Goal: Transaction & Acquisition: Purchase product/service

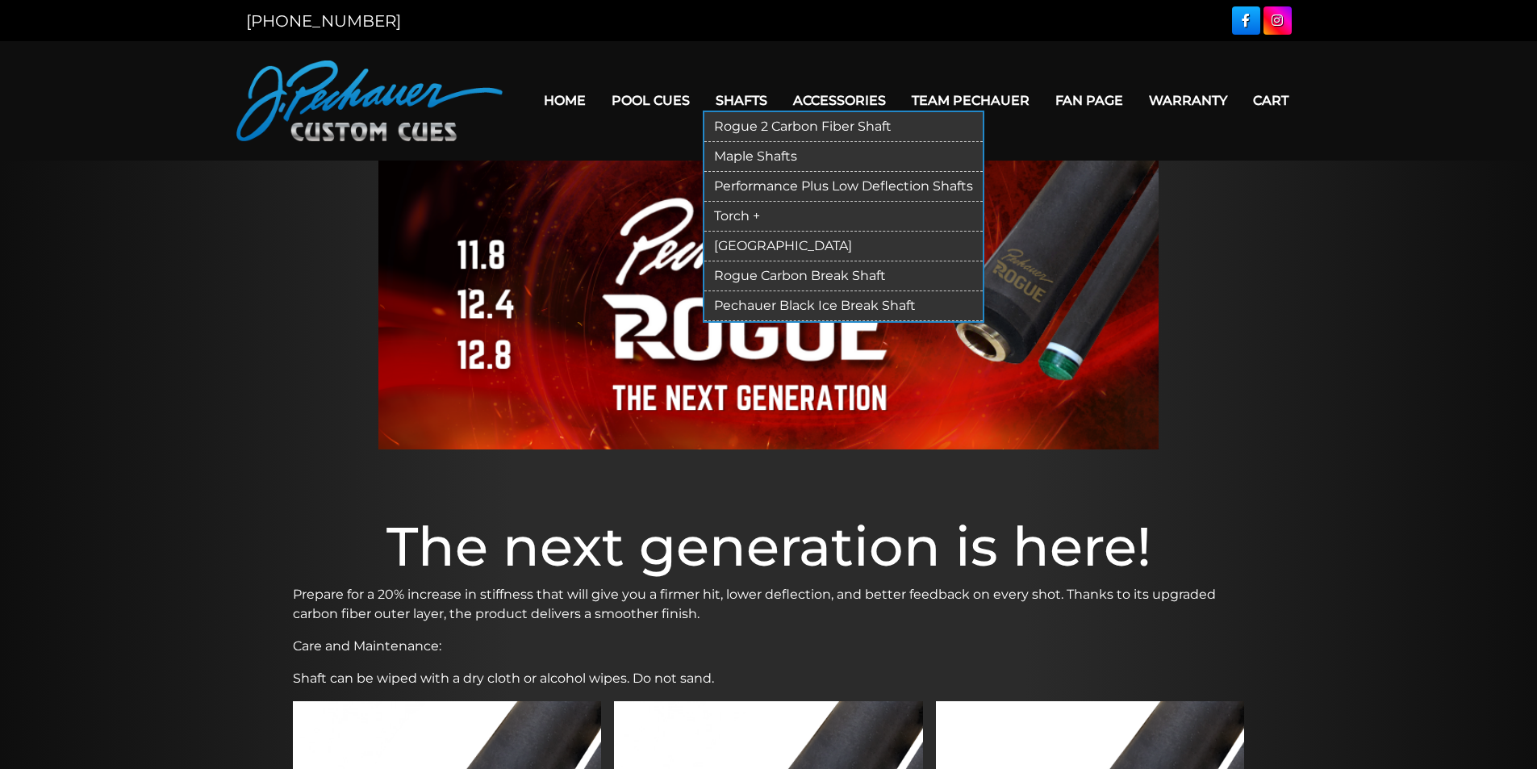
click at [759, 156] on link "Maple Shafts" at bounding box center [843, 157] width 278 height 30
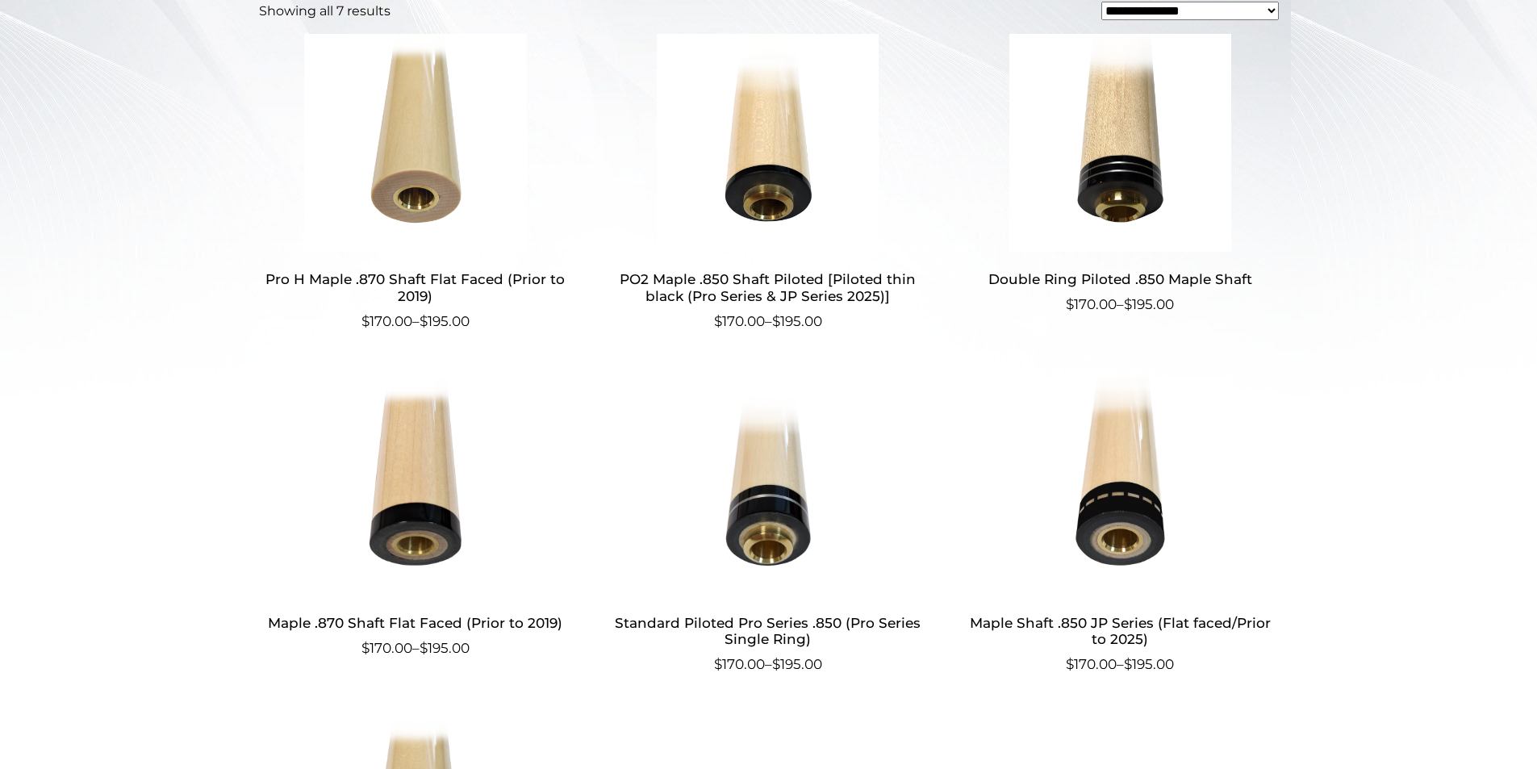
scroll to position [545, 0]
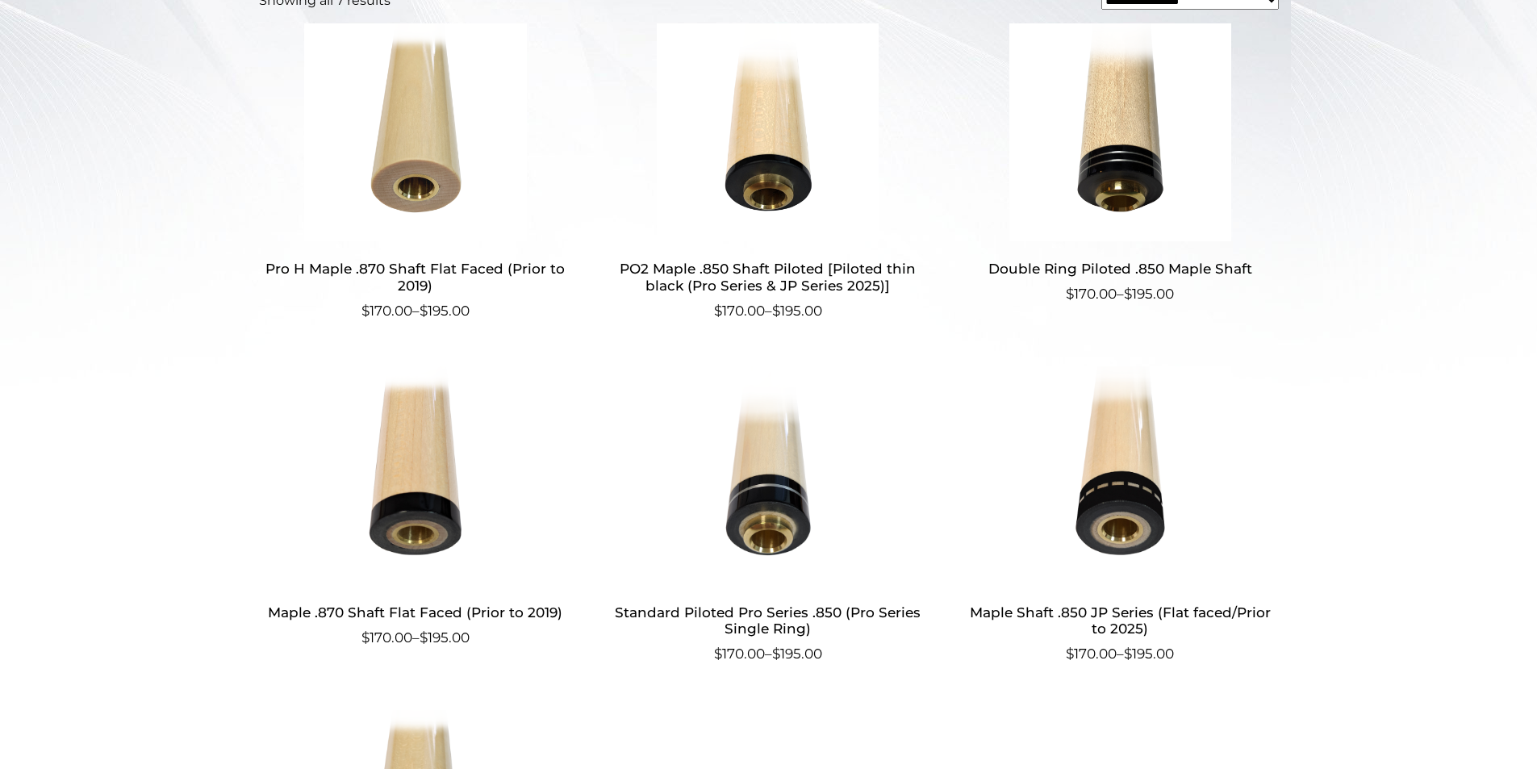
click at [773, 611] on h2 "Standard Piloted Pro Series .850 (Pro Series Single Ring)" at bounding box center [768, 620] width 314 height 47
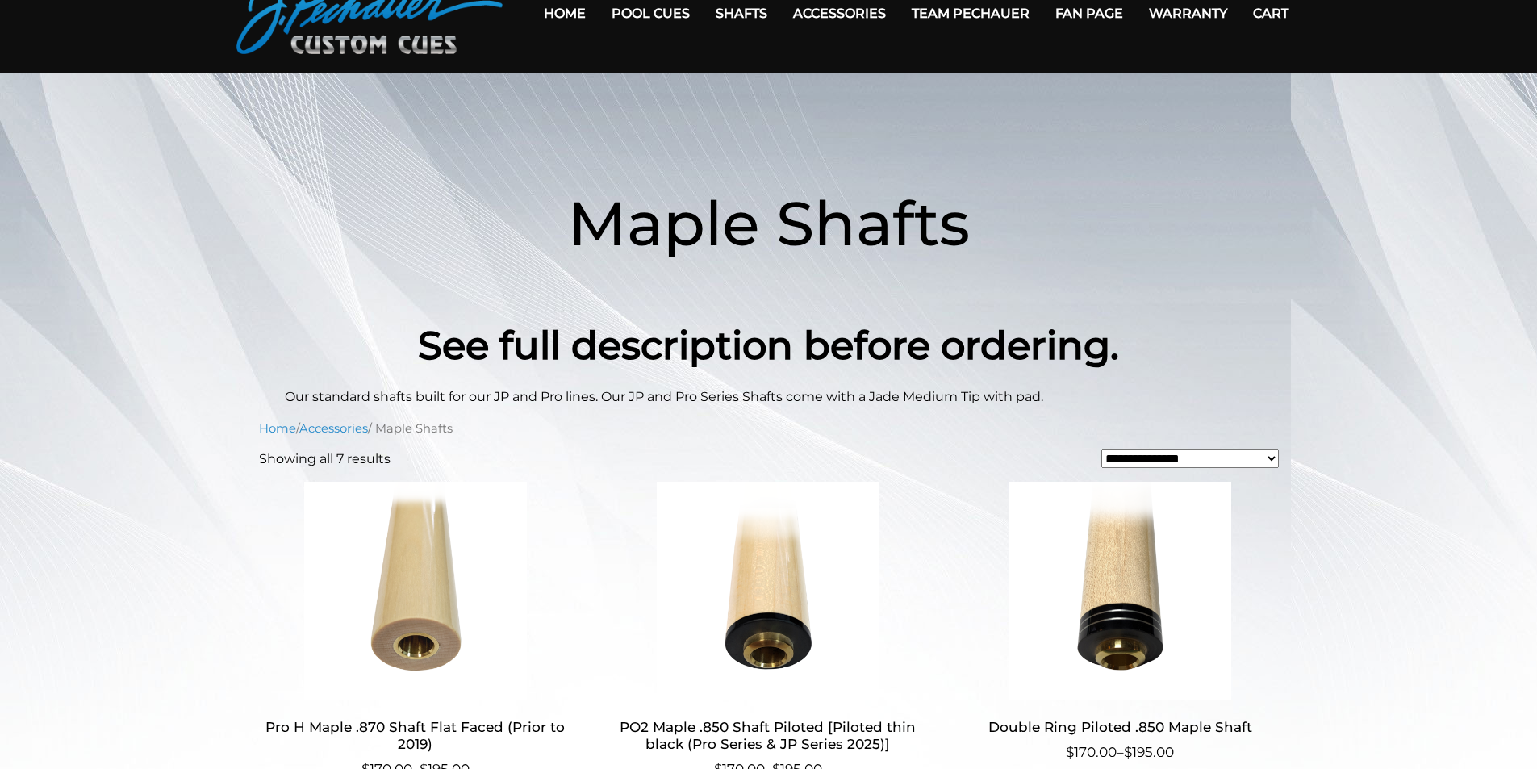
scroll to position [0, 0]
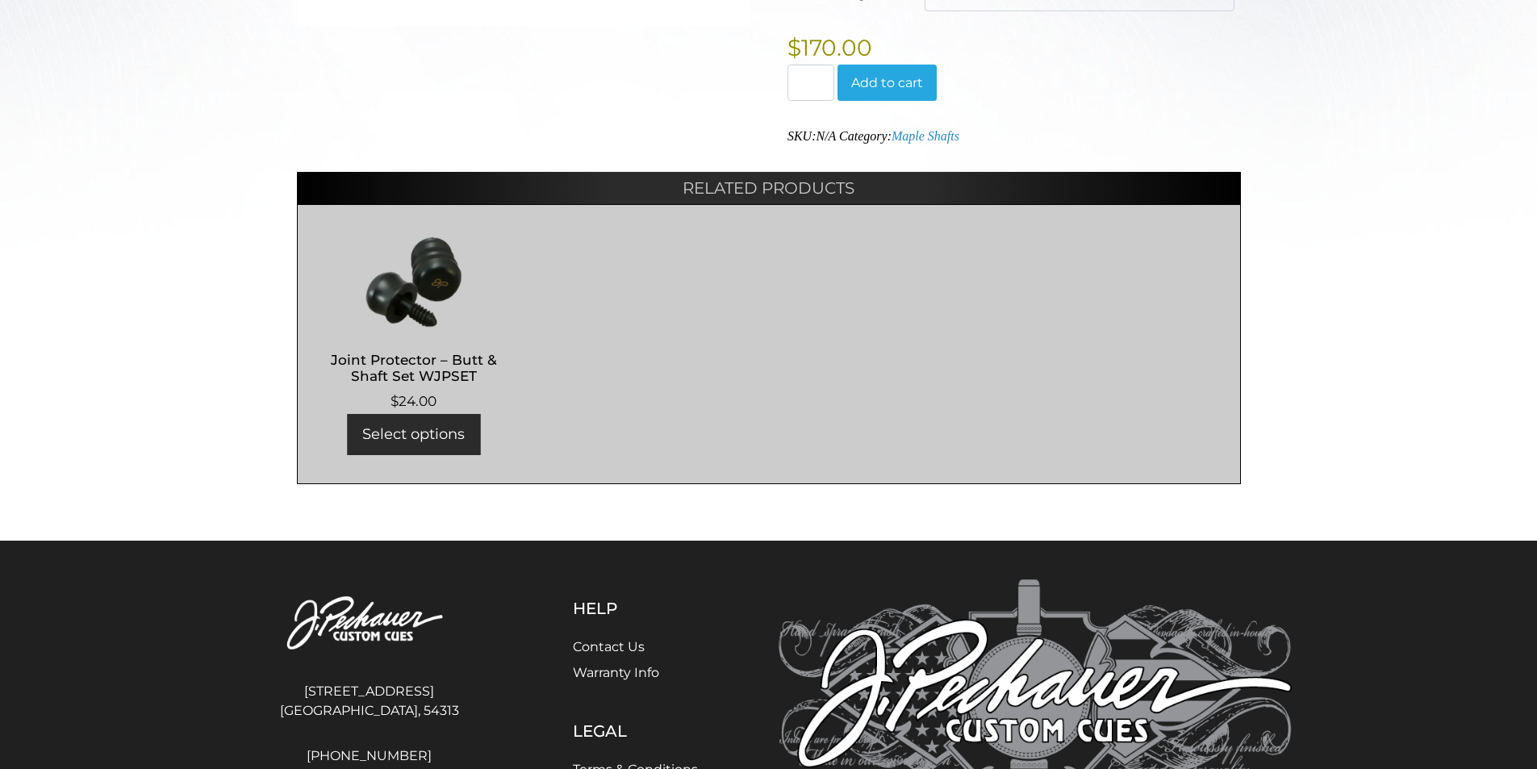
scroll to position [690, 0]
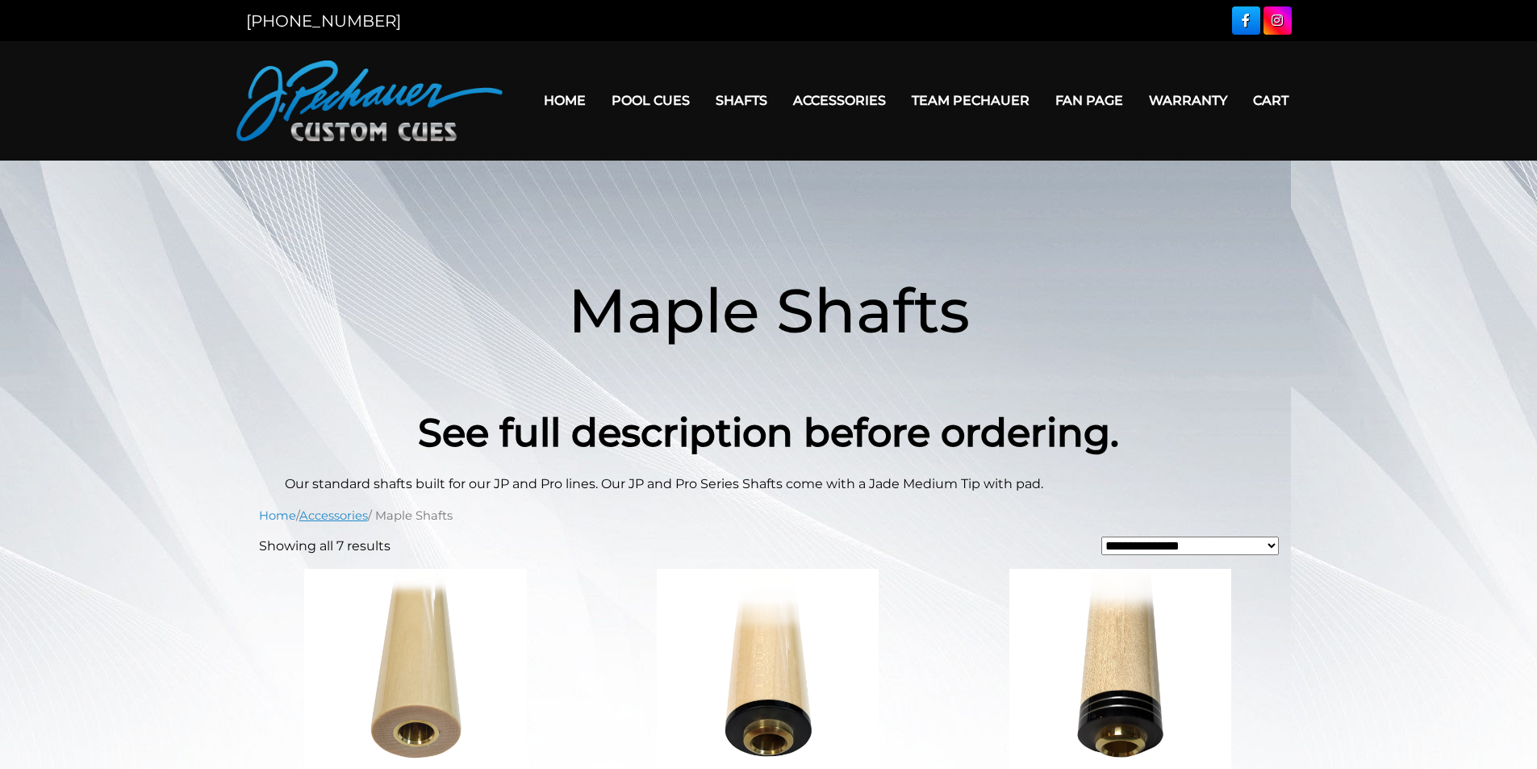
click at [349, 515] on link "Accessories" at bounding box center [333, 515] width 69 height 15
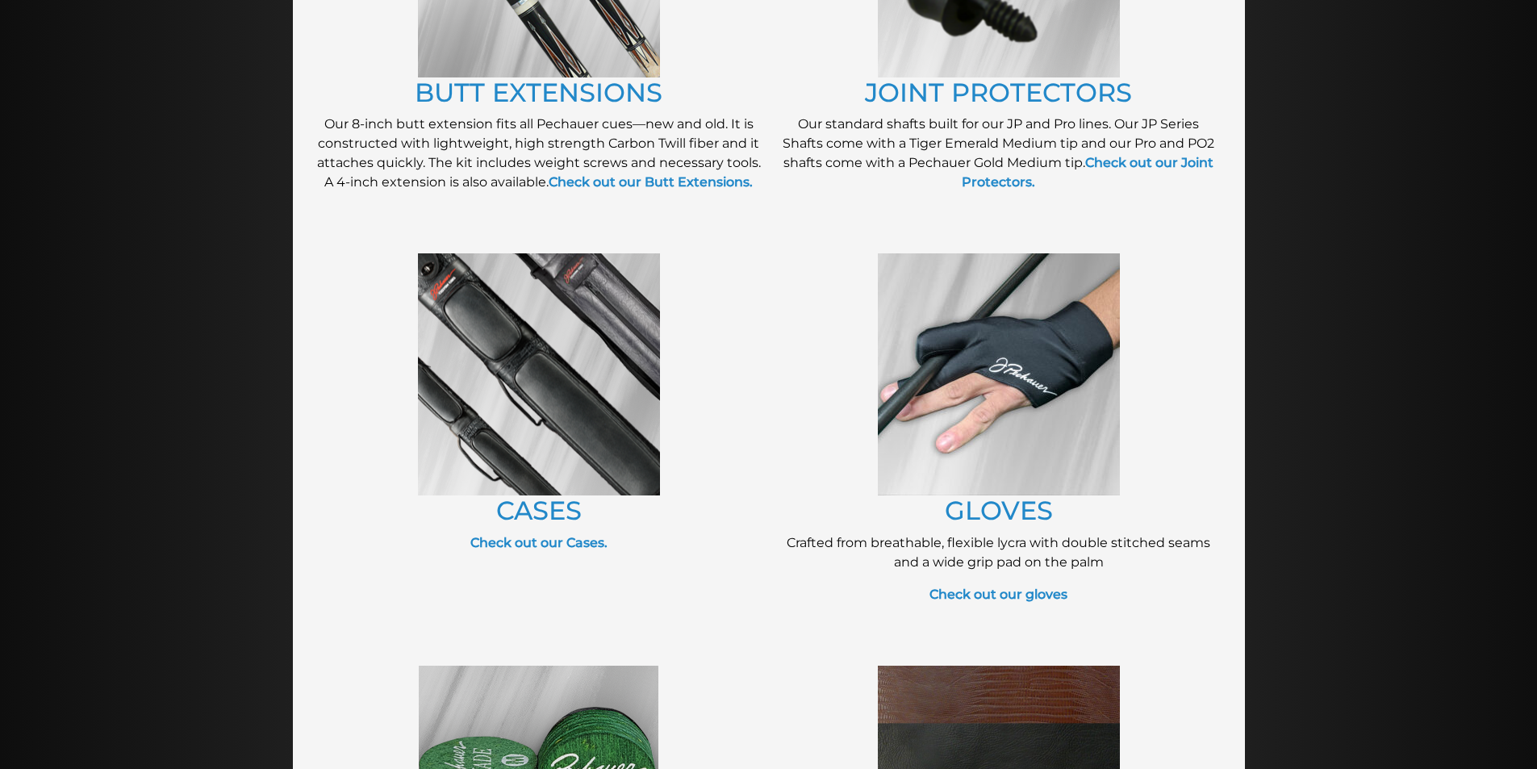
scroll to position [484, 0]
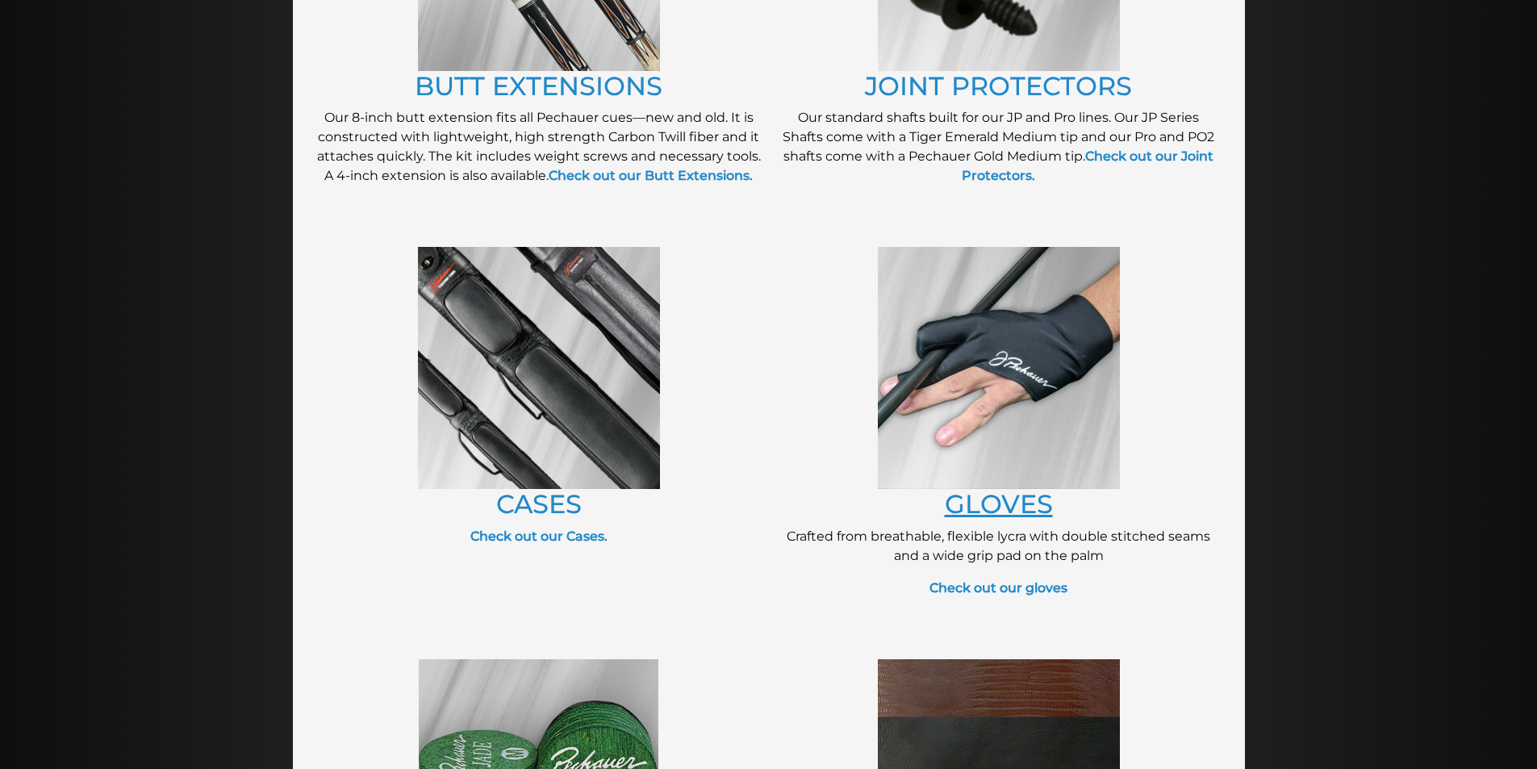
click at [1008, 508] on link "GLOVES" at bounding box center [999, 503] width 108 height 31
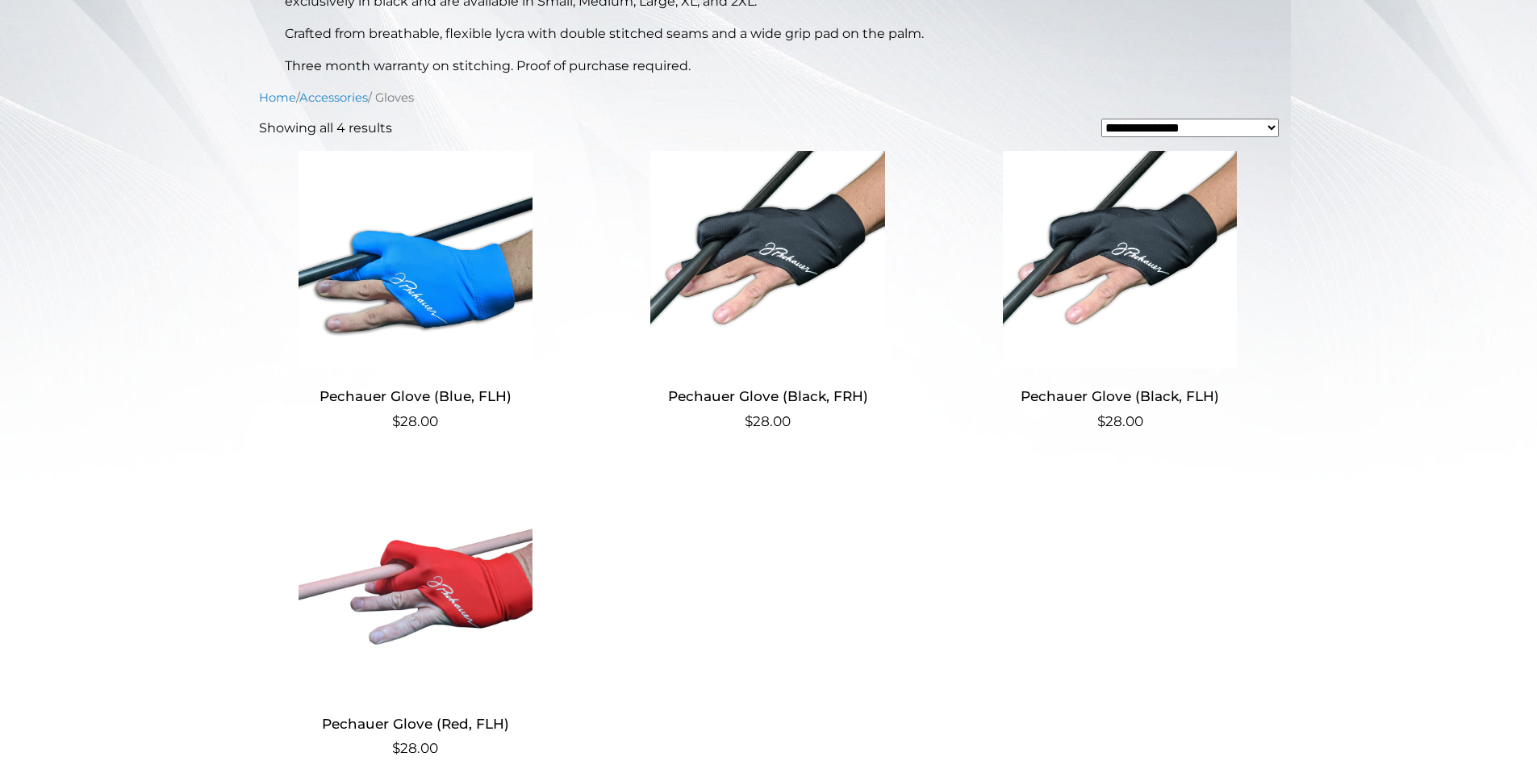
scroll to position [448, 0]
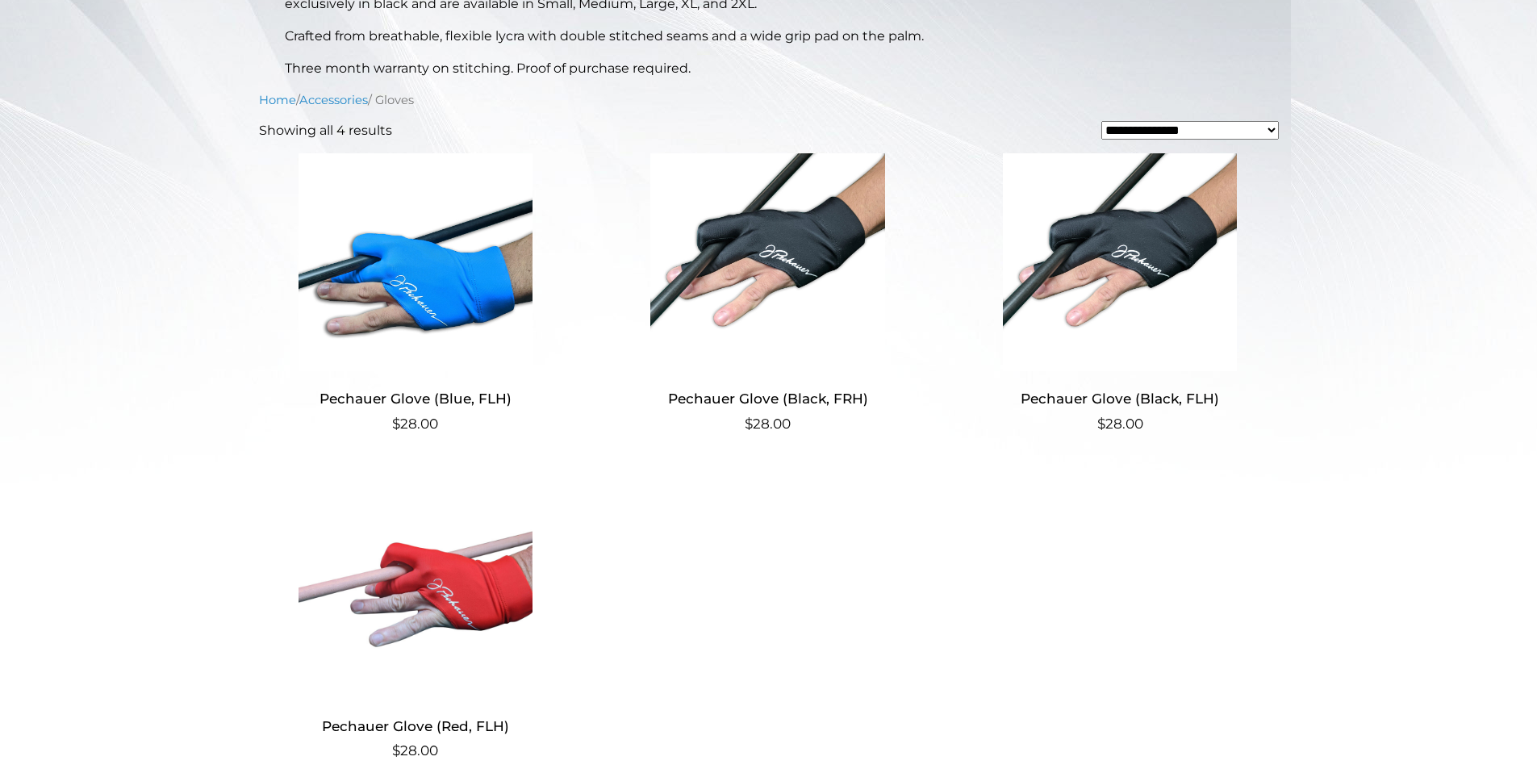
click at [1132, 396] on h2 "Pechauer Glove (Black, FLH)" at bounding box center [1120, 399] width 314 height 30
